Goal: Complete application form: Complete application form

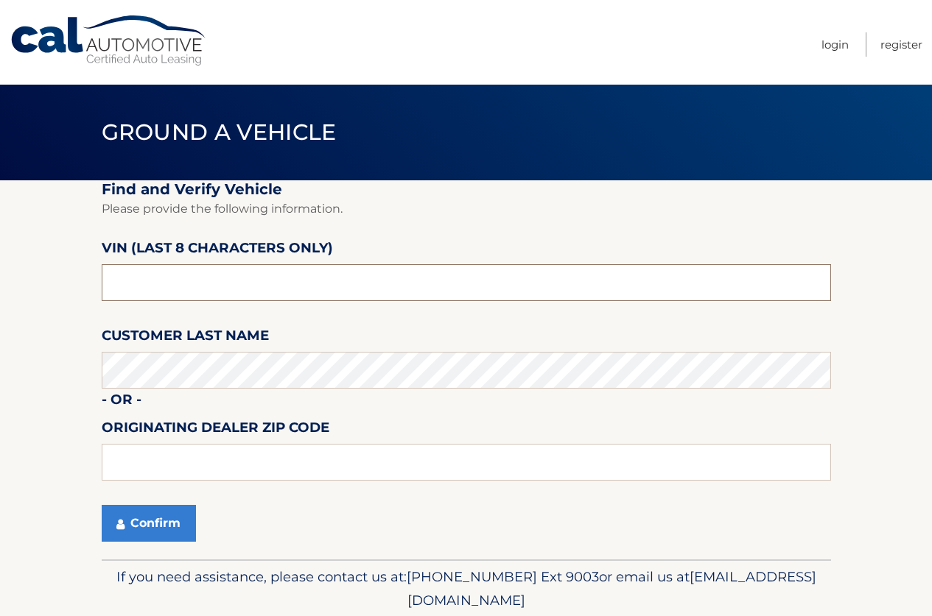
click at [228, 277] on input "text" at bounding box center [466, 282] width 729 height 37
click at [261, 275] on input "text" at bounding box center [466, 282] width 729 height 37
drag, startPoint x: 254, startPoint y: 282, endPoint x: 0, endPoint y: 248, distance: 256.3
click at [0, 248] on section "Find and Verify Vehicle Please provide the following information. VIN (last 8 c…" at bounding box center [466, 369] width 932 height 379
type input "nt159976"
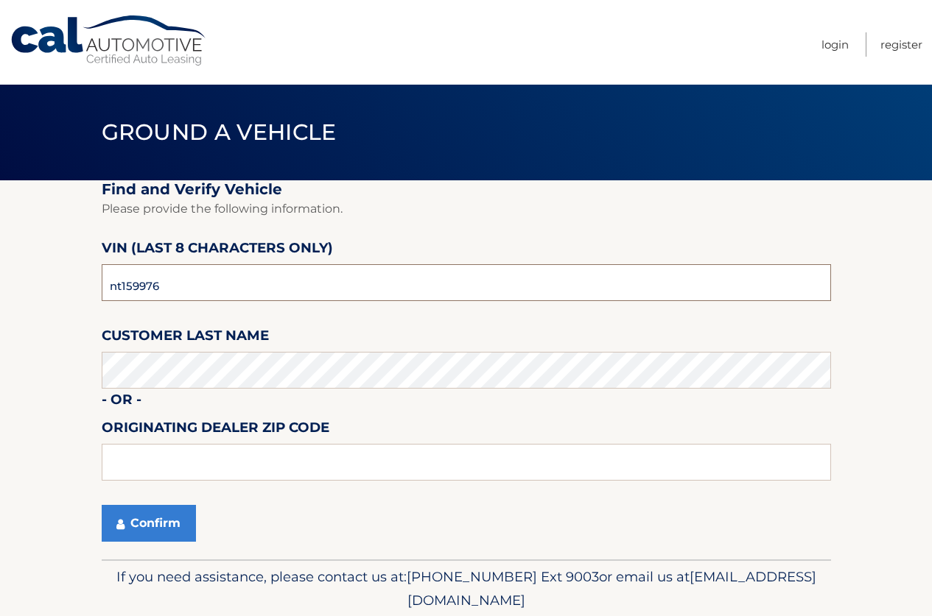
drag, startPoint x: 166, startPoint y: 286, endPoint x: 10, endPoint y: 292, distance: 157.0
click at [10, 292] on section "Find and Verify Vehicle Please provide the following information. VIN (last 8 c…" at bounding box center [466, 369] width 932 height 379
click at [174, 519] on button "Confirm" at bounding box center [149, 523] width 94 height 37
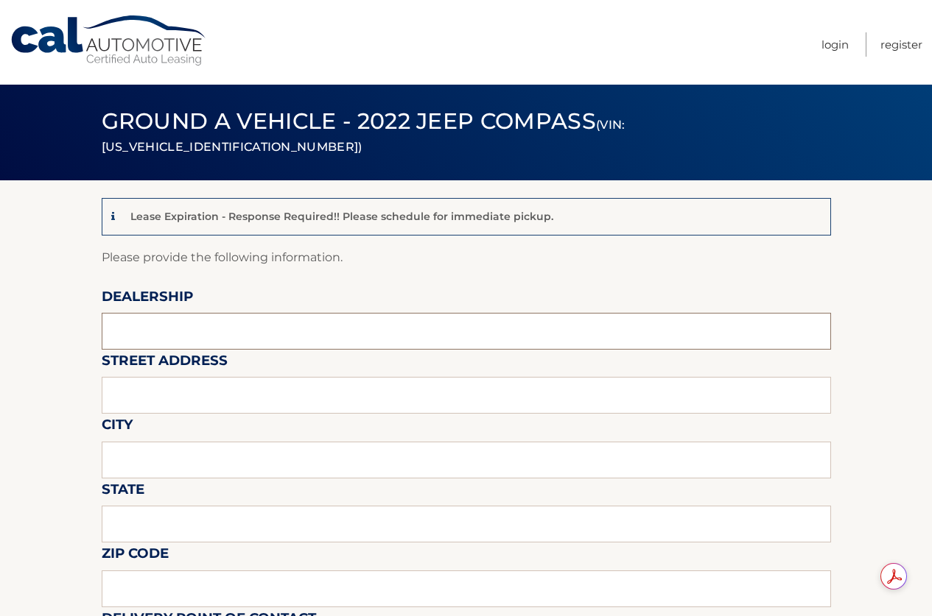
click at [214, 330] on input "text" at bounding box center [466, 331] width 729 height 37
type input "Reedman Toll"
type input "[STREET_ADDRESS]"
type input "LANGHORNE"
type input "PA"
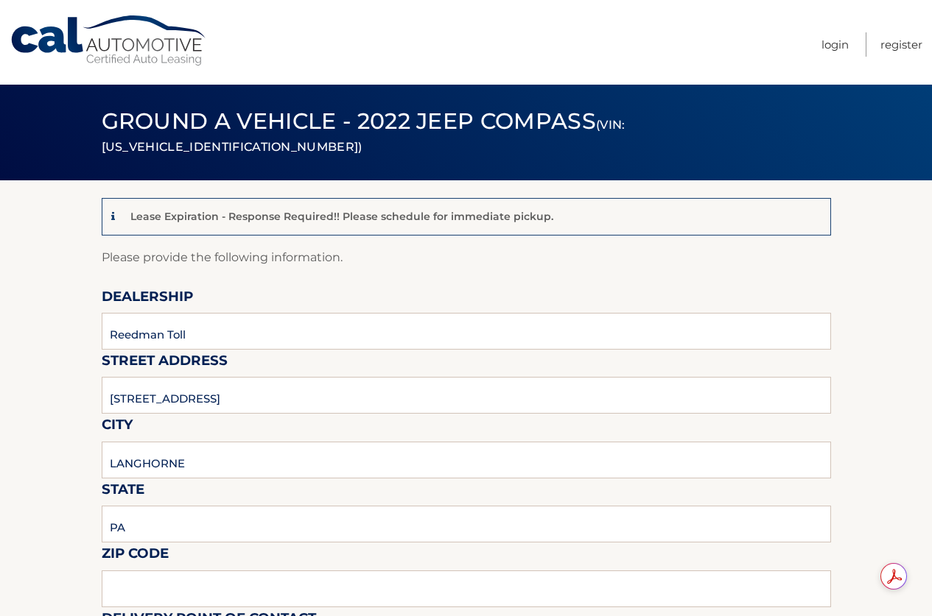
type input "19047"
type input "JOSEPH BULGER"
type input "2157574961"
type input "JBULGER@REEDMANTOLL.COM"
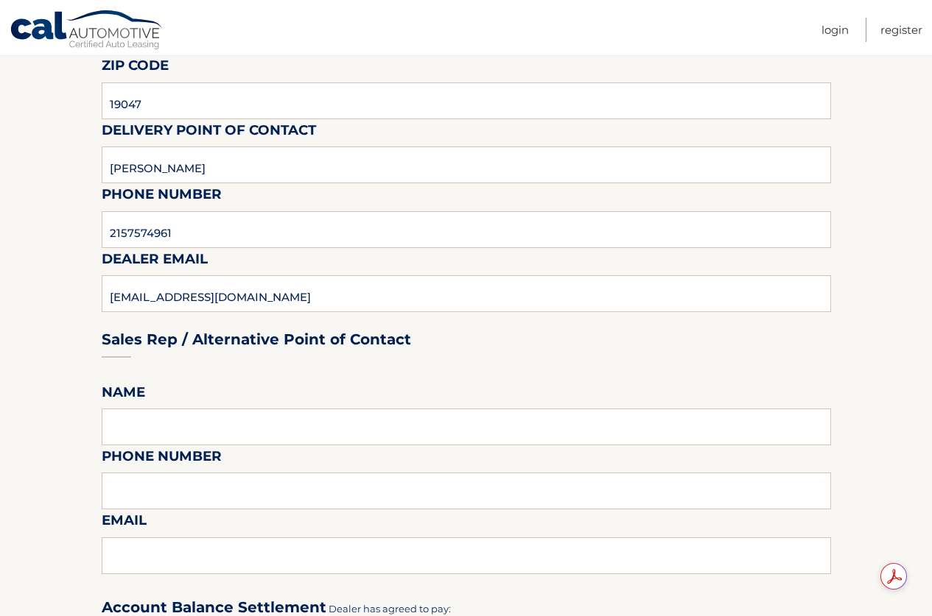
scroll to position [589, 0]
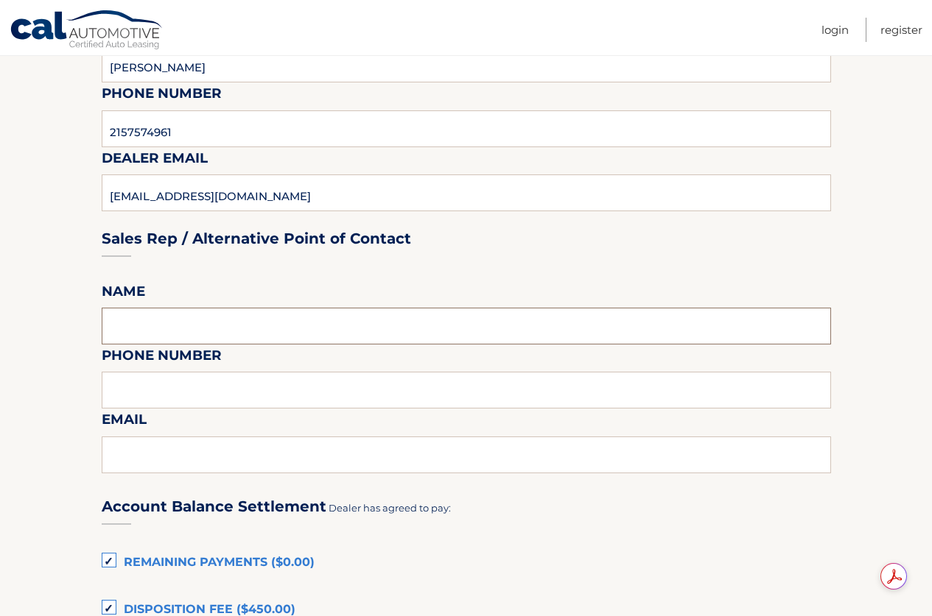
click at [197, 322] on input "text" at bounding box center [466, 326] width 729 height 37
type input "JOSEPH BULGER"
type input "2157574961"
type input "JBULGER@REEDMANTOLL.COM"
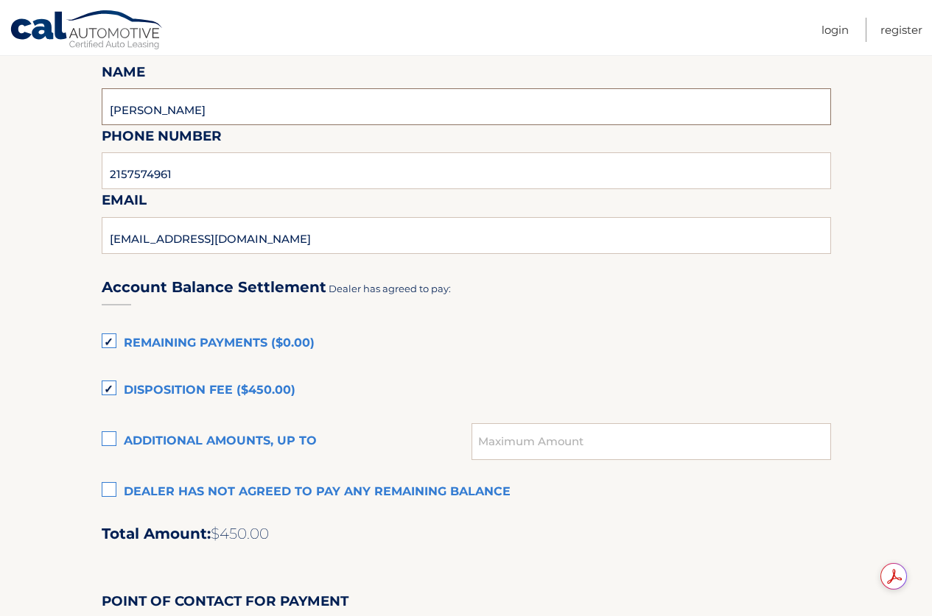
scroll to position [810, 0]
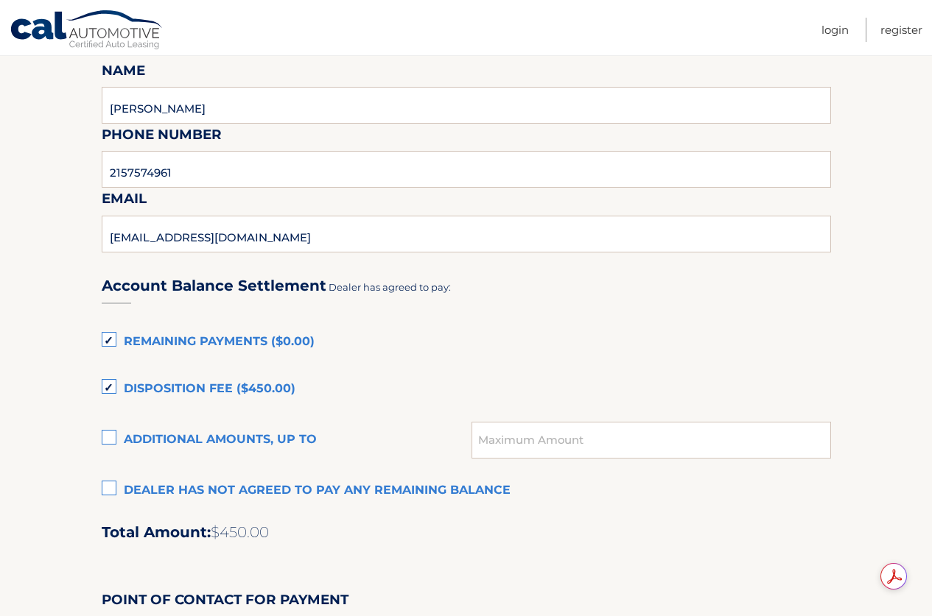
click at [108, 488] on label "Dealer has not agreed to pay any remaining balance" at bounding box center [466, 490] width 729 height 29
click at [0, 0] on input "Dealer has not agreed to pay any remaining balance" at bounding box center [0, 0] width 0 height 0
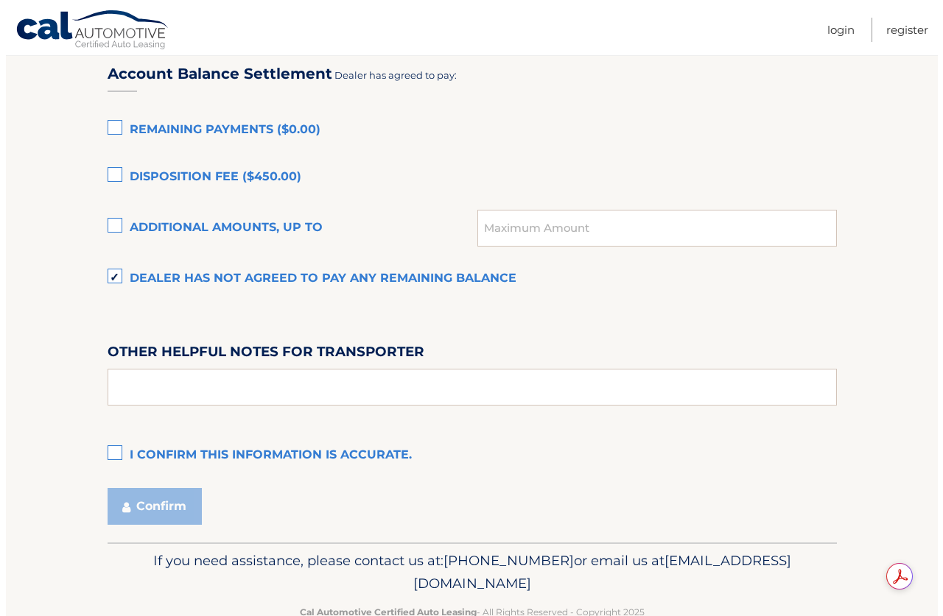
scroll to position [1060, 0]
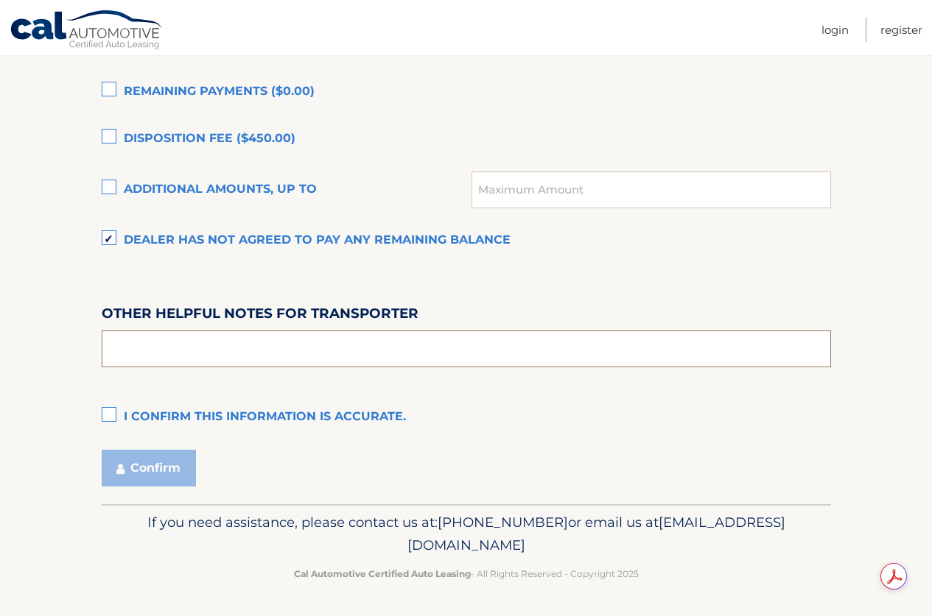
click at [175, 342] on input "text" at bounding box center [466, 349] width 729 height 37
type input "PICK UP FROM 9-4 M-F SAT 9-2, COME TO THE LEASE RETURN/APPRAISAL BUILDING BEHIN…"
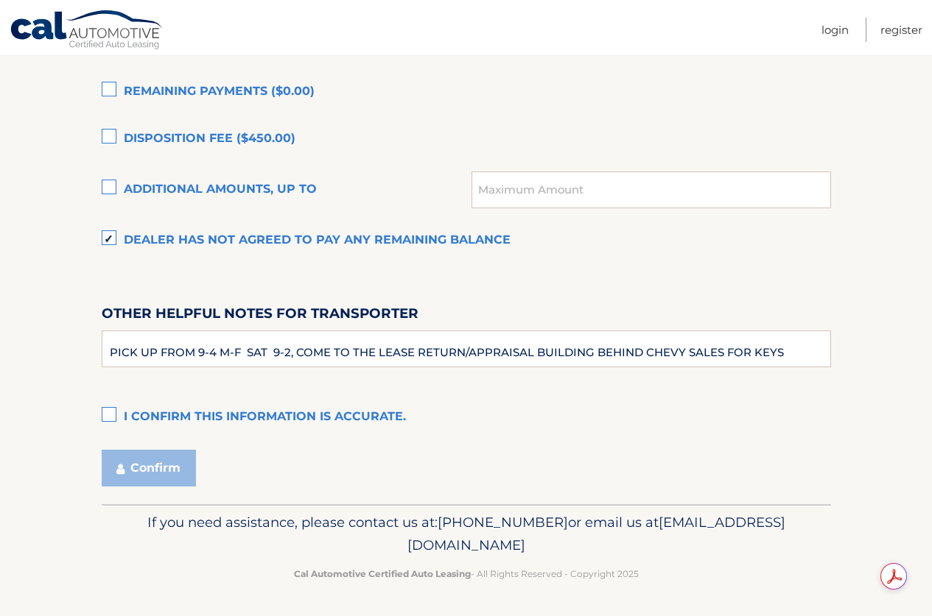
click at [103, 415] on label "I confirm this information is accurate." at bounding box center [466, 417] width 729 height 29
click at [0, 0] on input "I confirm this information is accurate." at bounding box center [0, 0] width 0 height 0
click at [168, 471] on button "Confirm" at bounding box center [149, 468] width 94 height 37
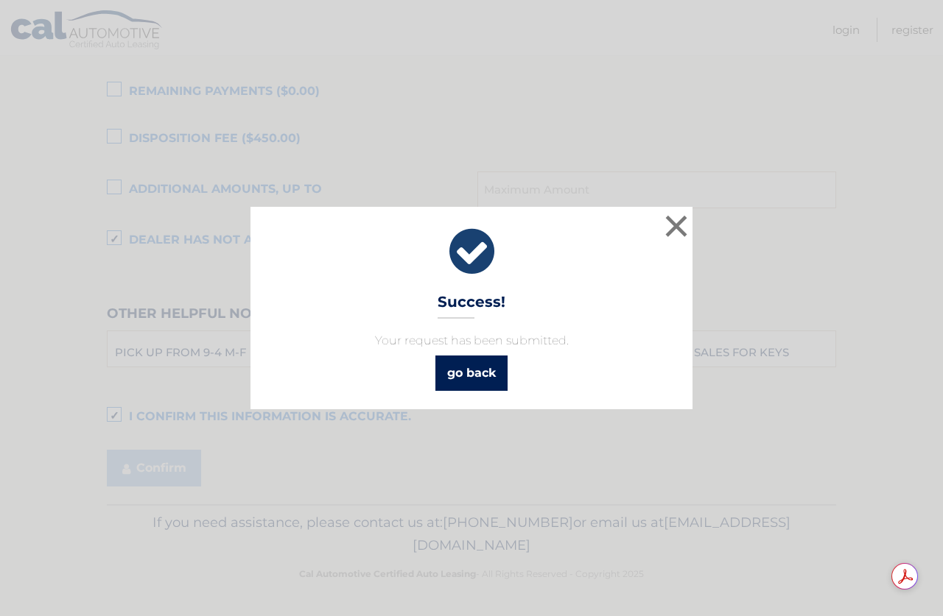
click at [462, 386] on link "go back" at bounding box center [471, 373] width 72 height 35
